Goal: Task Accomplishment & Management: Complete application form

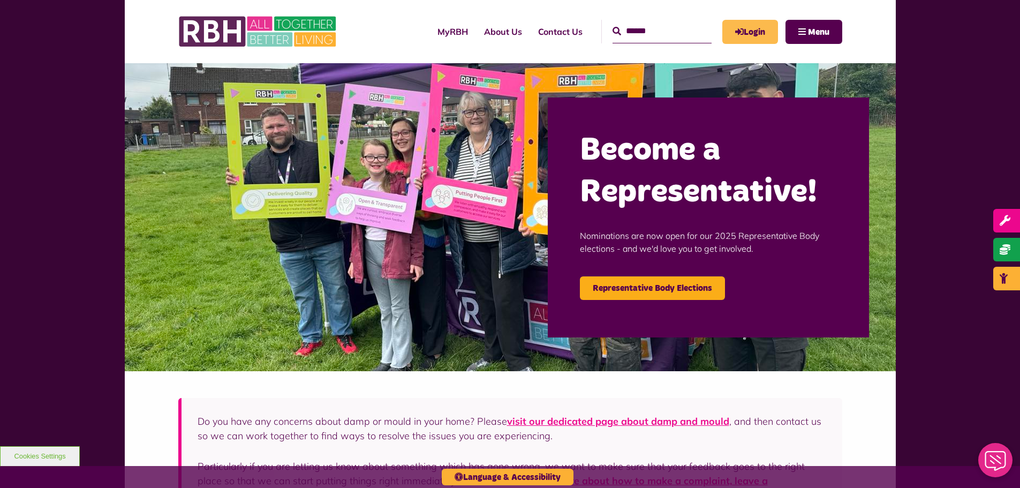
click at [735, 41] on link "Login" at bounding box center [750, 32] width 56 height 24
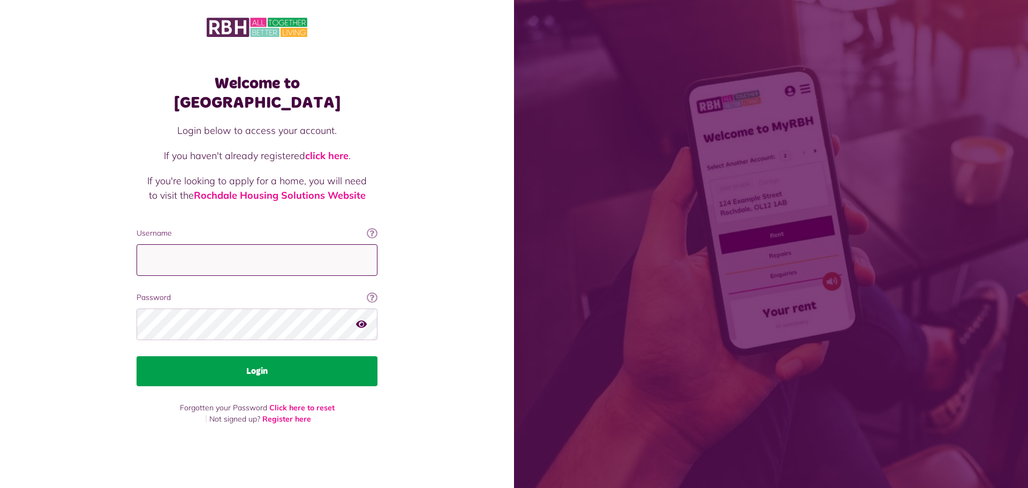
type input "**********"
click at [215, 356] on button "Login" at bounding box center [257, 371] width 241 height 30
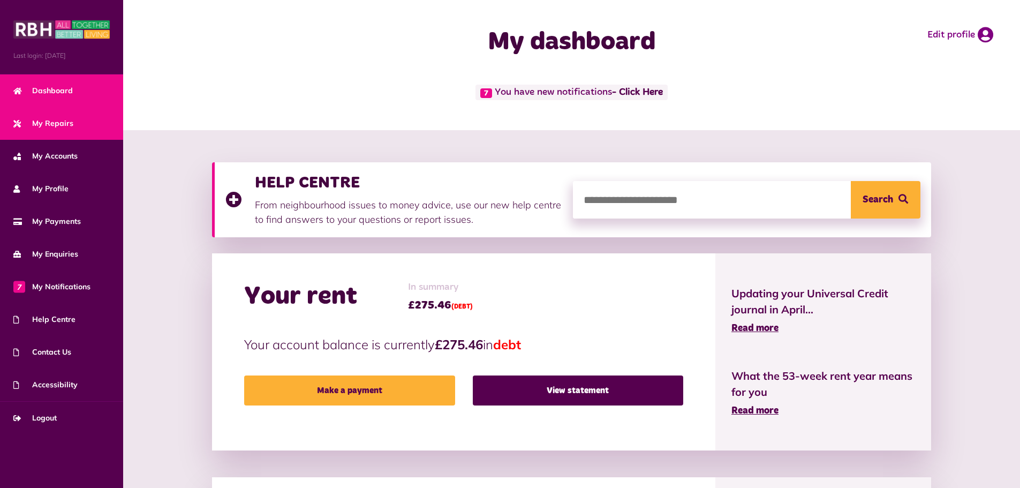
click at [43, 122] on span "My Repairs" at bounding box center [43, 123] width 60 height 11
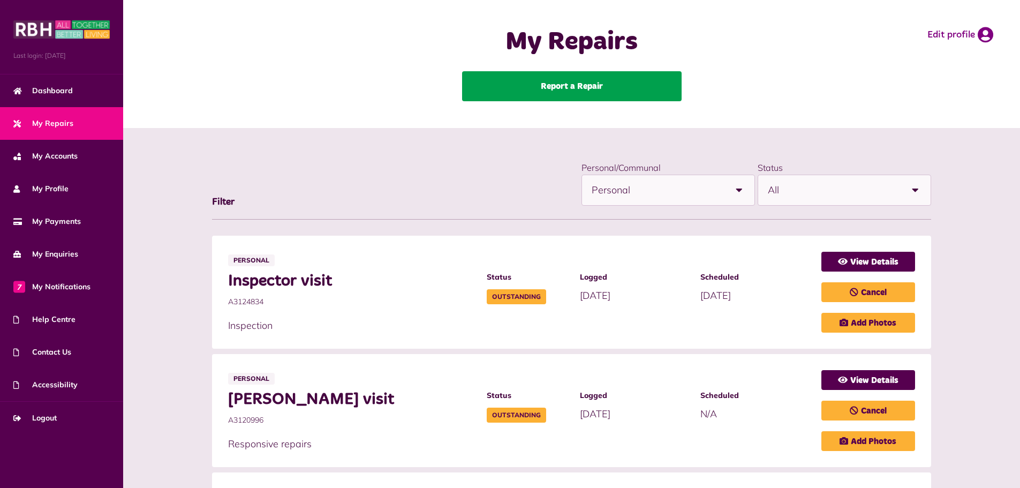
click at [518, 91] on link "Report a Repair" at bounding box center [572, 86] width 220 height 30
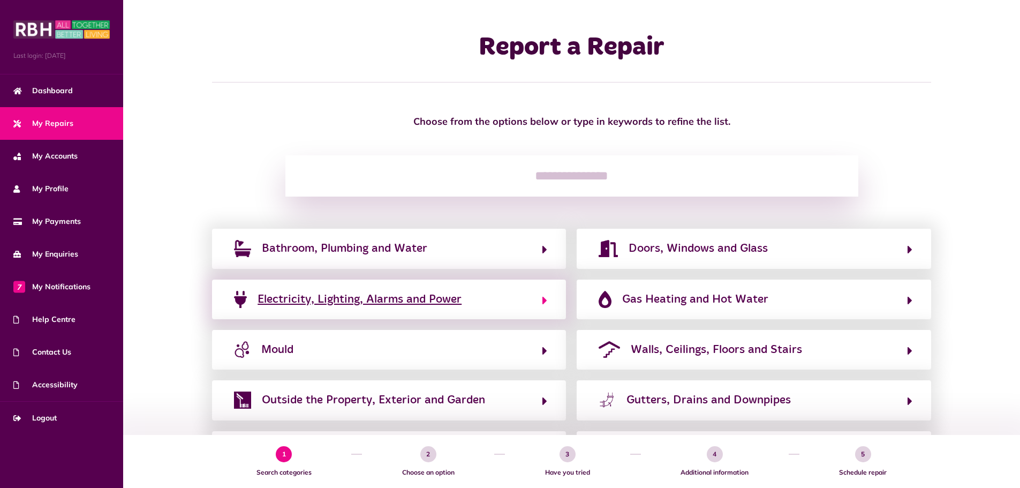
click at [418, 305] on span "Electricity, Lighting, Alarms and Power" at bounding box center [360, 299] width 204 height 17
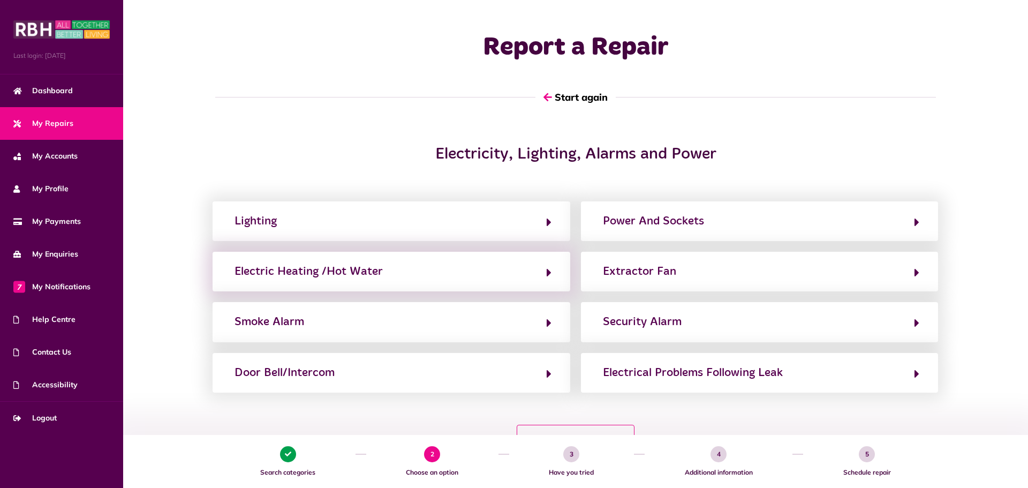
click at [343, 281] on div "Electric Heating /Hot Water" at bounding box center [391, 272] width 357 height 40
click at [347, 272] on div "Electric Heating /Hot Water" at bounding box center [309, 271] width 148 height 17
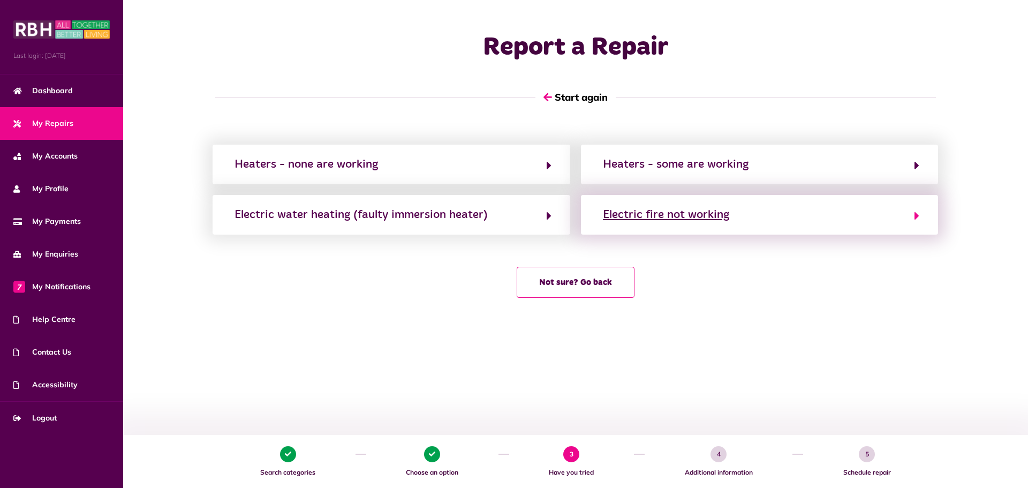
click at [656, 222] on div "Electric fire not working" at bounding box center [666, 214] width 126 height 17
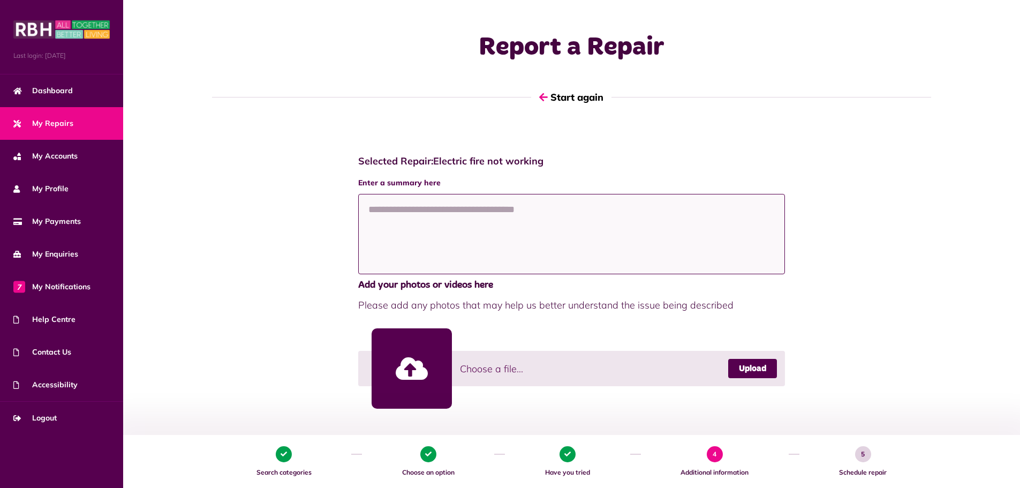
click at [465, 216] on textarea at bounding box center [571, 234] width 427 height 80
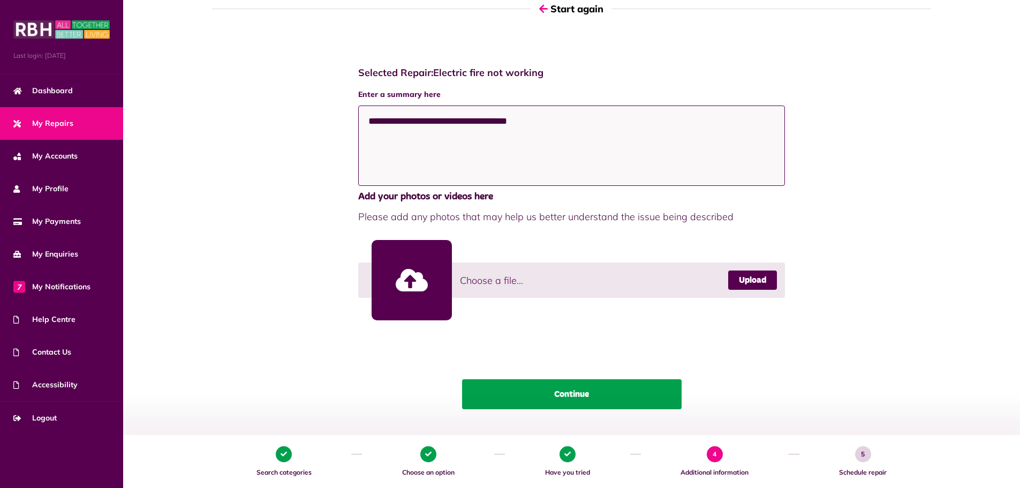
scroll to position [107, 0]
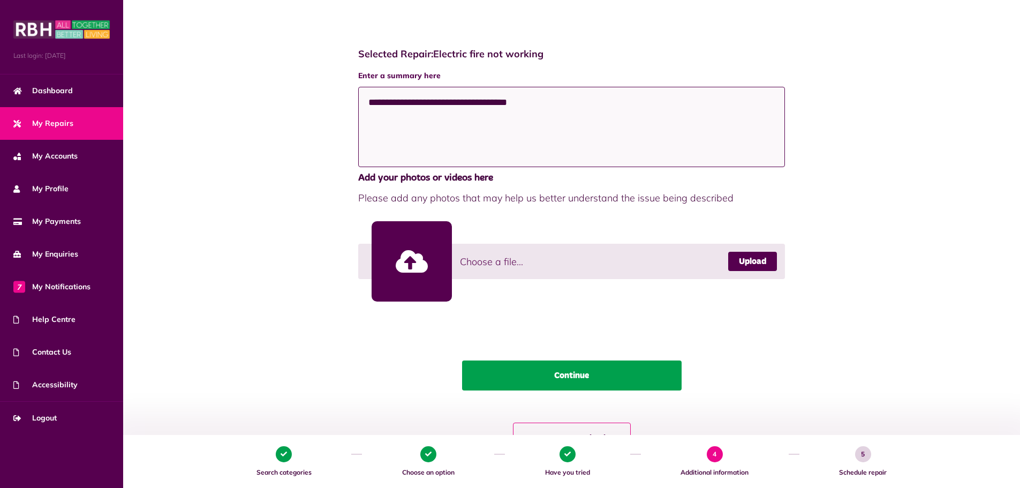
type textarea "**********"
click at [564, 372] on button "Continue" at bounding box center [572, 375] width 220 height 30
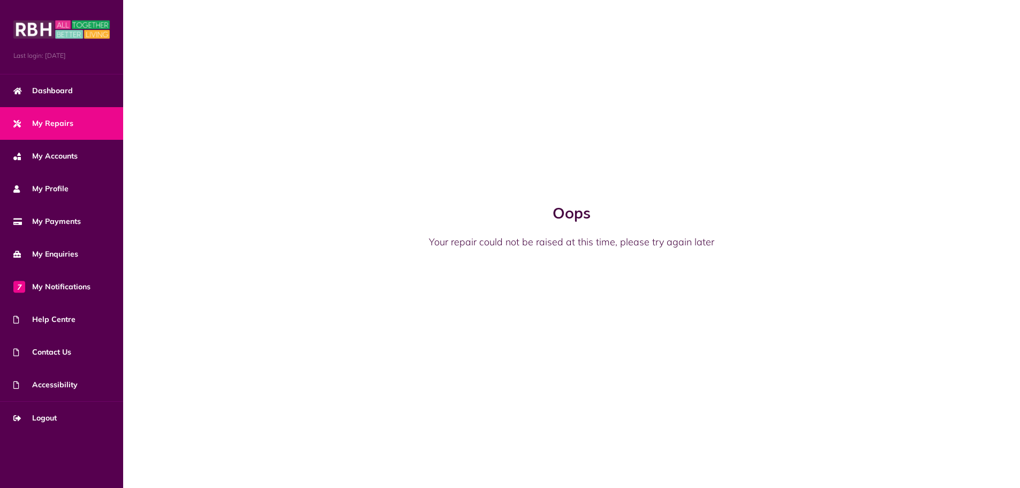
scroll to position [0, 0]
click at [71, 123] on span "My Repairs" at bounding box center [43, 123] width 60 height 11
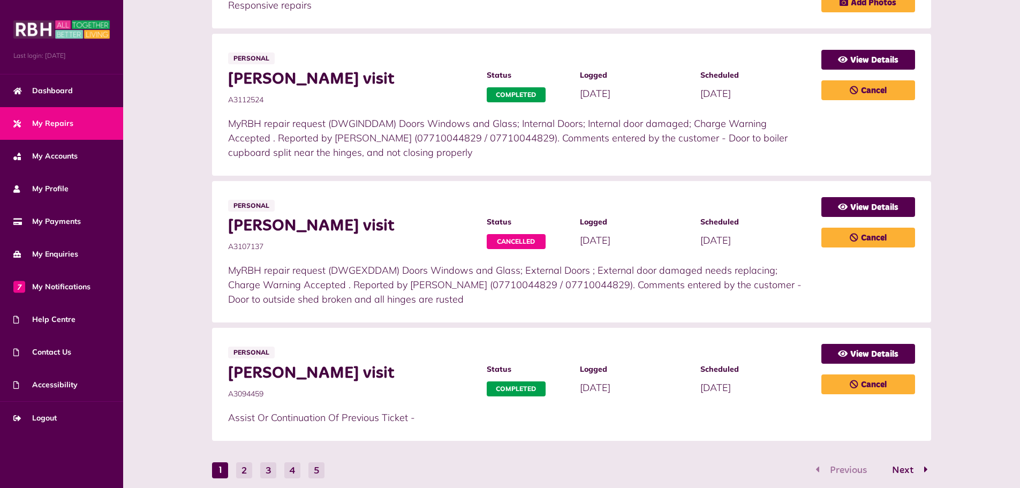
scroll to position [589, 0]
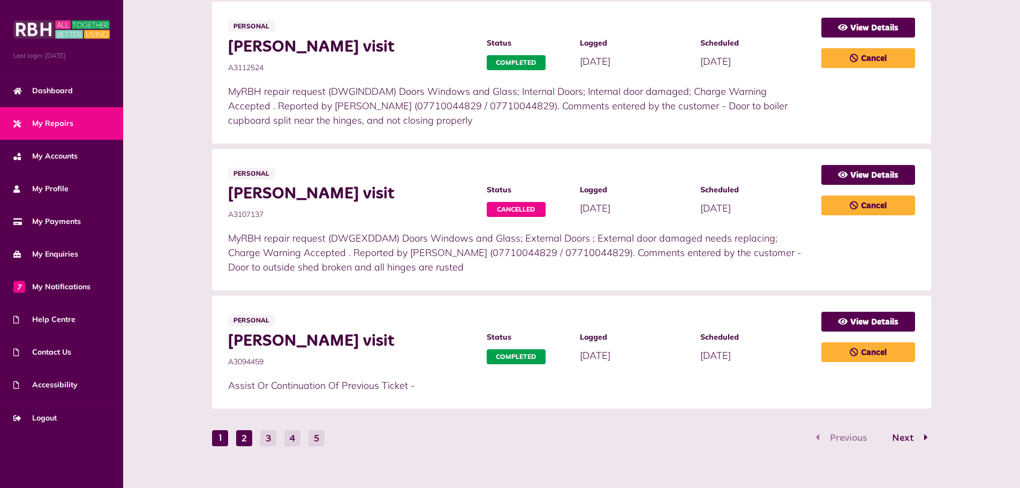
click at [242, 436] on button "2" at bounding box center [244, 438] width 16 height 16
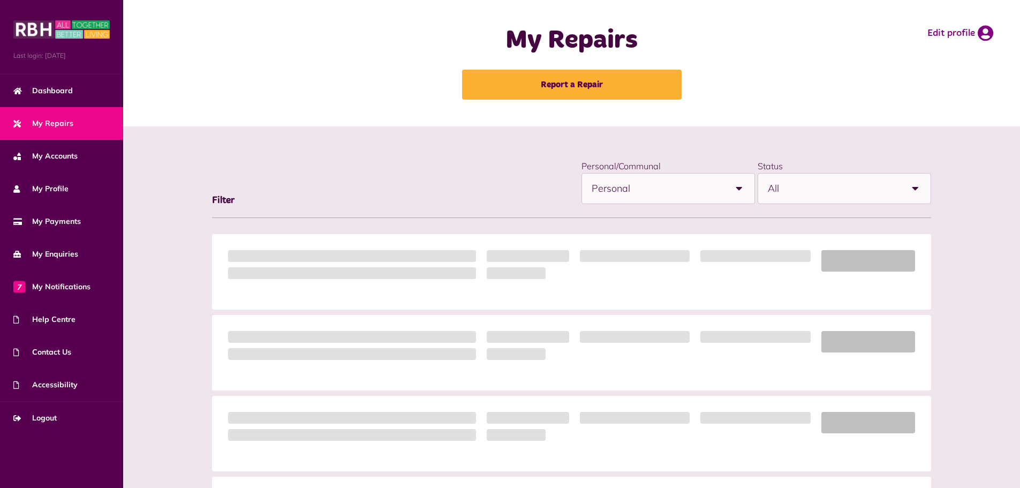
scroll to position [0, 0]
